Goal: Task Accomplishment & Management: Use online tool/utility

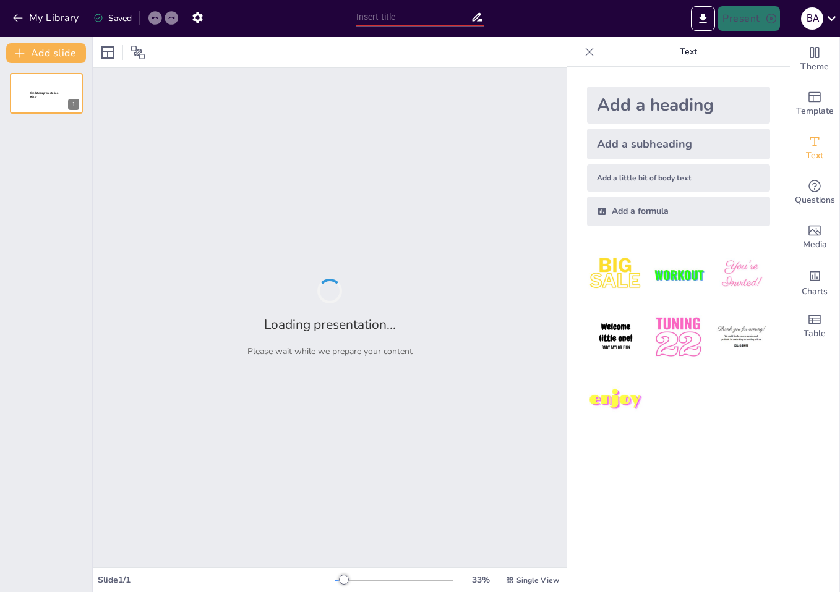
type input "Análisis de Accidentes y Enfermedades en el Sector de la Microinformática y Red…"
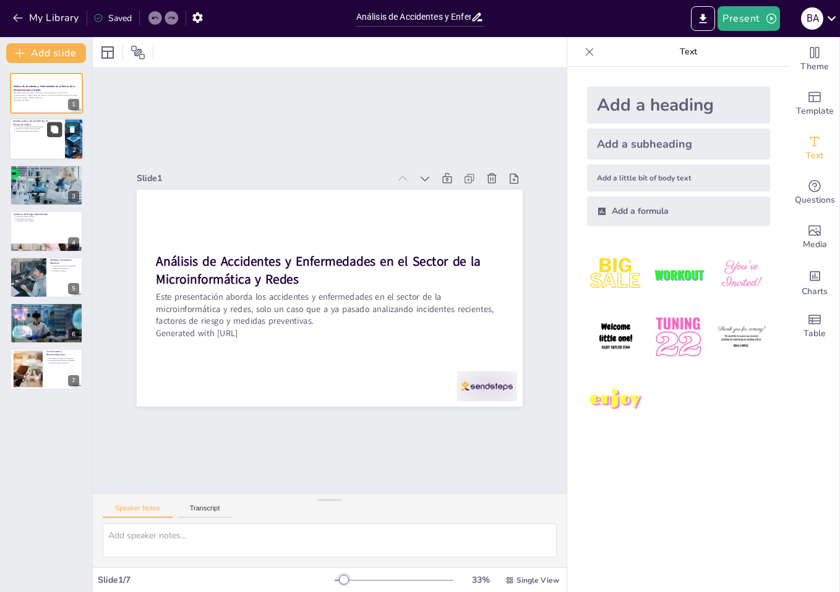
click at [48, 134] on button at bounding box center [54, 129] width 15 height 15
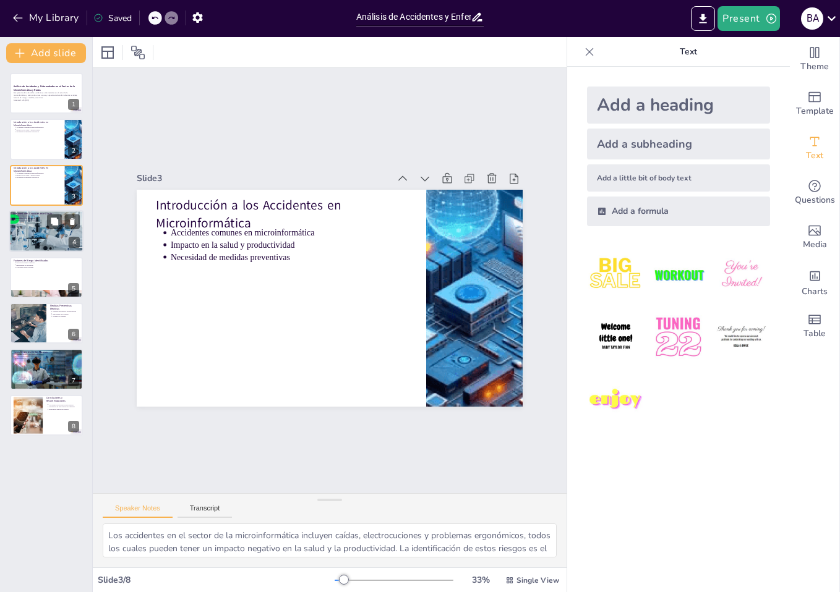
click at [64, 225] on div at bounding box center [63, 222] width 33 height 15
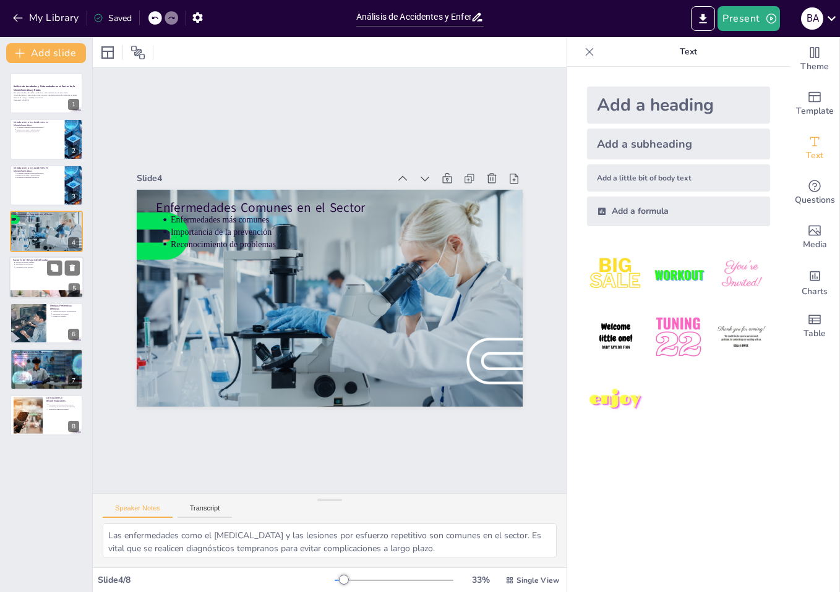
click at [55, 257] on div "Factores de Riesgo Identificados Factores de riesgo comunes Importancia de las …" at bounding box center [46, 278] width 74 height 42
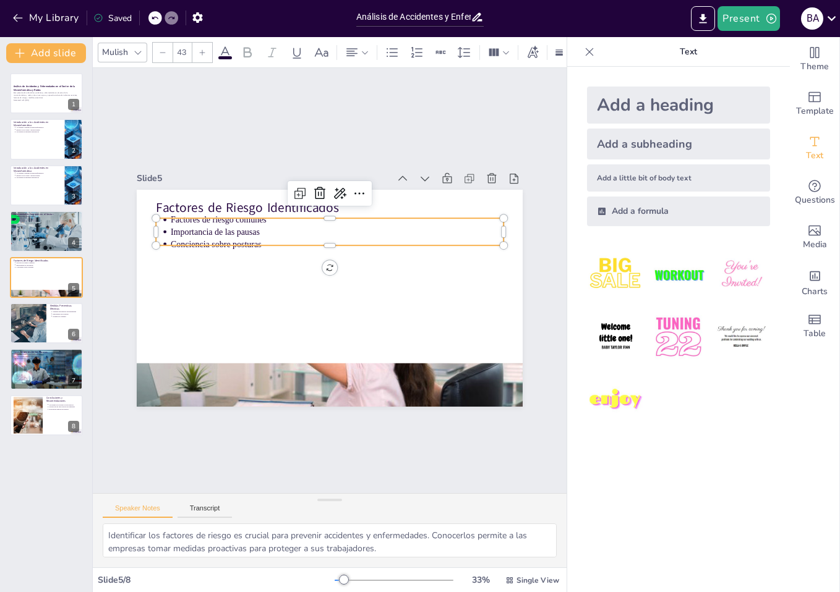
click at [248, 216] on p "Factores de riesgo comunes" at bounding box center [375, 239] width 255 height 231
click at [192, 223] on p "Importancia de las pausas" at bounding box center [352, 236] width 320 height 114
click at [226, 225] on p "Importancia de las pausas" at bounding box center [364, 245] width 276 height 205
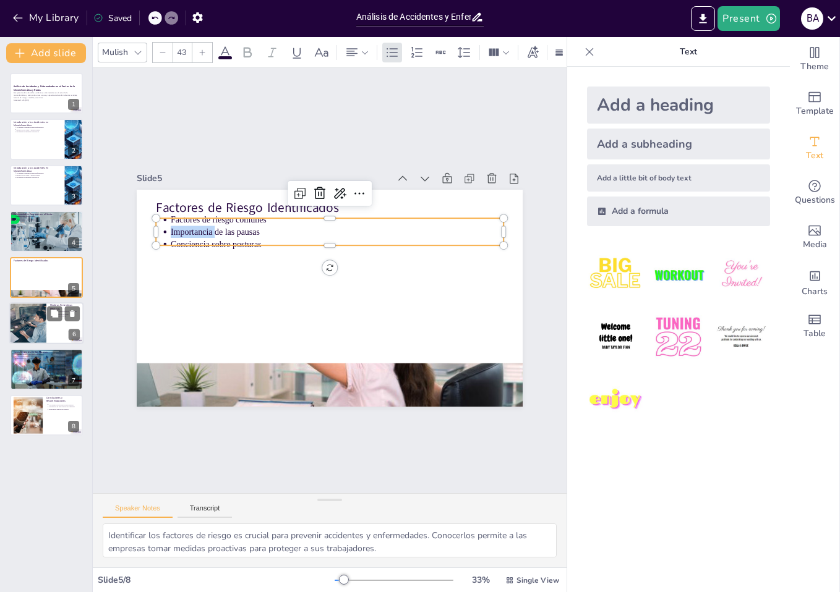
click at [41, 323] on div at bounding box center [27, 323] width 72 height 42
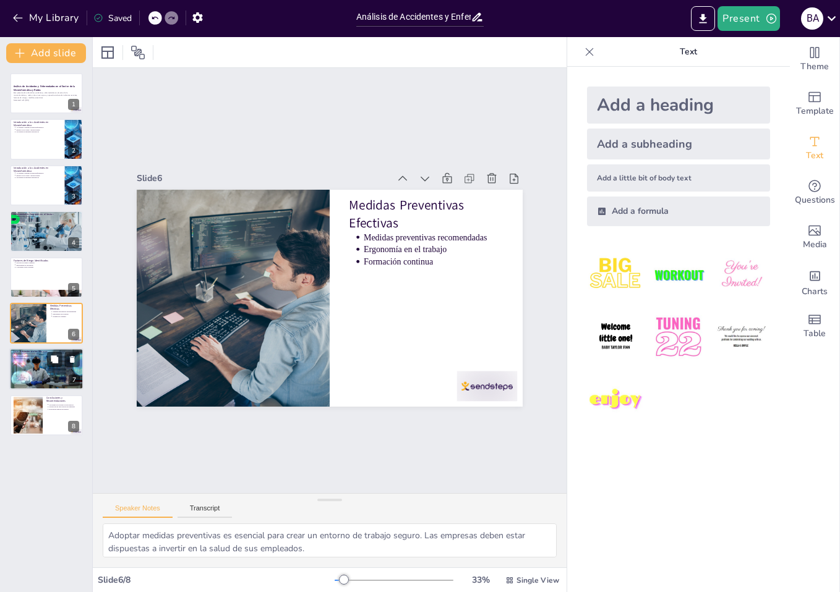
click at [50, 380] on div at bounding box center [46, 370] width 74 height 42
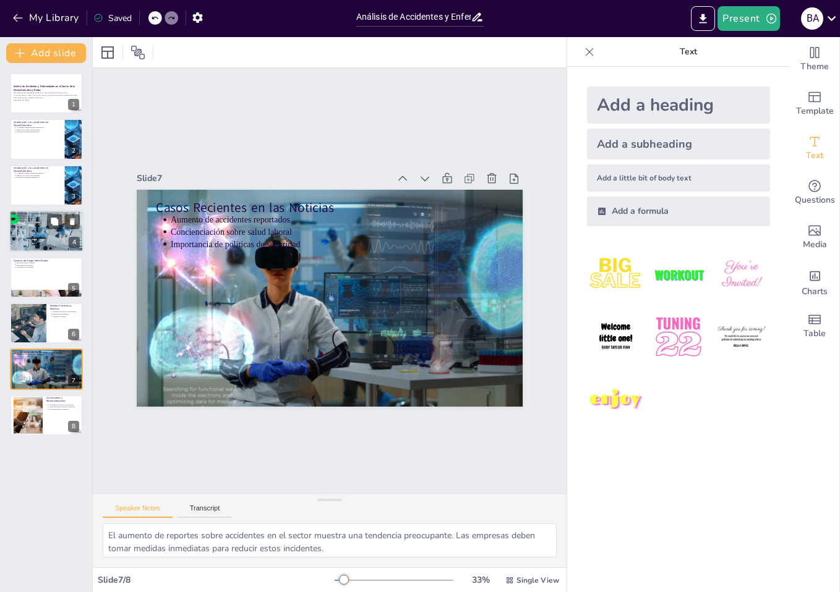
click at [38, 233] on div at bounding box center [47, 231] width 76 height 42
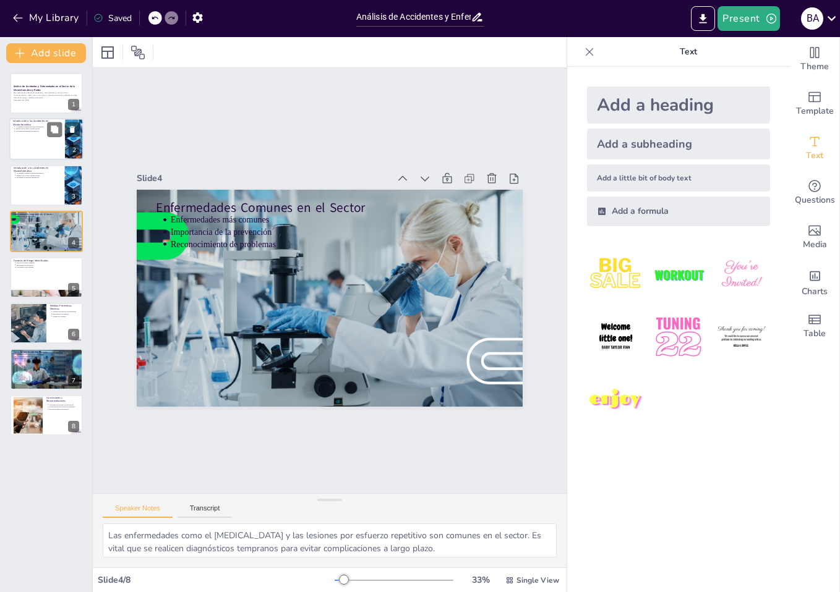
click at [25, 153] on div at bounding box center [46, 140] width 74 height 42
type textarea "Los accidentes en el sector de la microinformática incluyen caídas, electrocuci…"
